Goal: Information Seeking & Learning: Learn about a topic

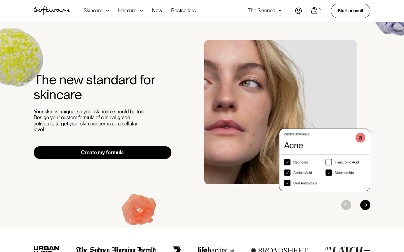
click at [296, 11] on img at bounding box center [298, 11] width 7 height 6
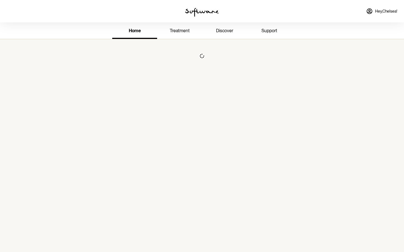
click at [181, 27] on link "treatment" at bounding box center [179, 31] width 45 height 15
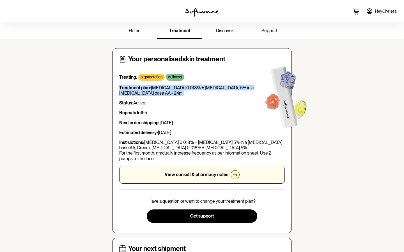
drag, startPoint x: 116, startPoint y: 87, endPoint x: 144, endPoint y: 97, distance: 29.6
click at [144, 97] on div "Your personalised skin treatment Treating: pigmentation dullness Treatment plan…" at bounding box center [202, 140] width 180 height 185
copy p "Treatment plan: [MEDICAL_DATA] 0.018% + [MEDICAL_DATA] 5% in a [MEDICAL_DATA] b…"
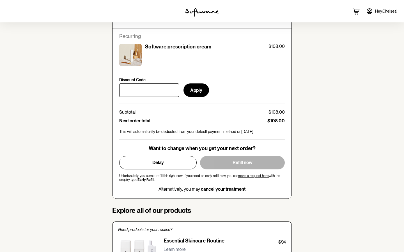
scroll to position [231, 0]
